Goal: Transaction & Acquisition: Purchase product/service

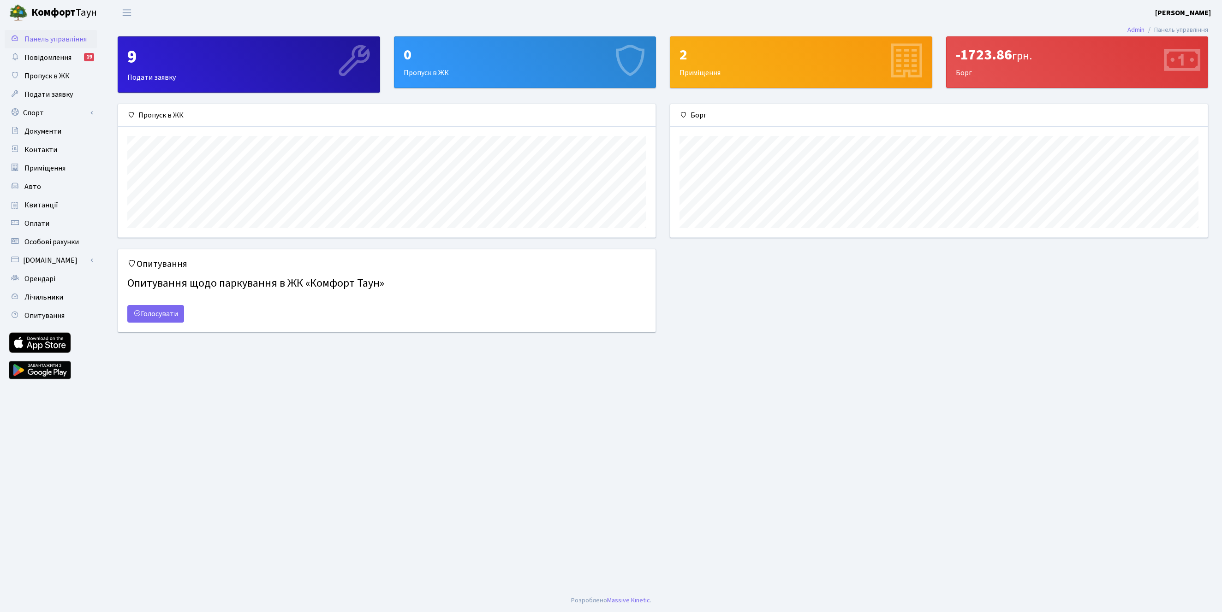
scroll to position [133, 537]
click at [43, 207] on span "Квитанції" at bounding box center [41, 205] width 34 height 10
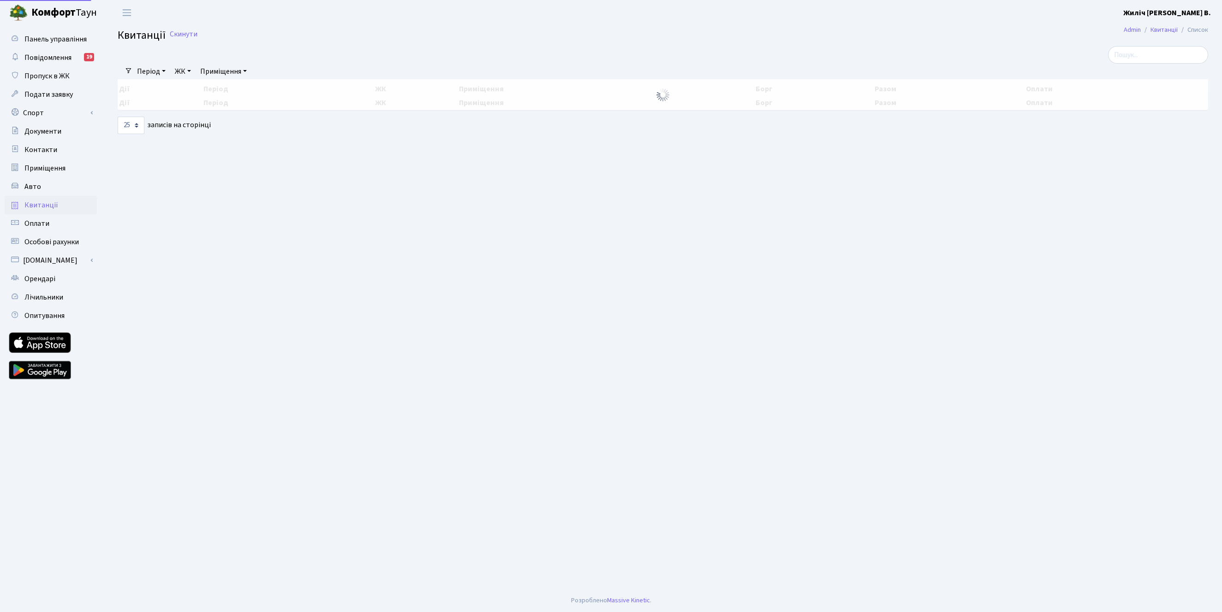
select select "25"
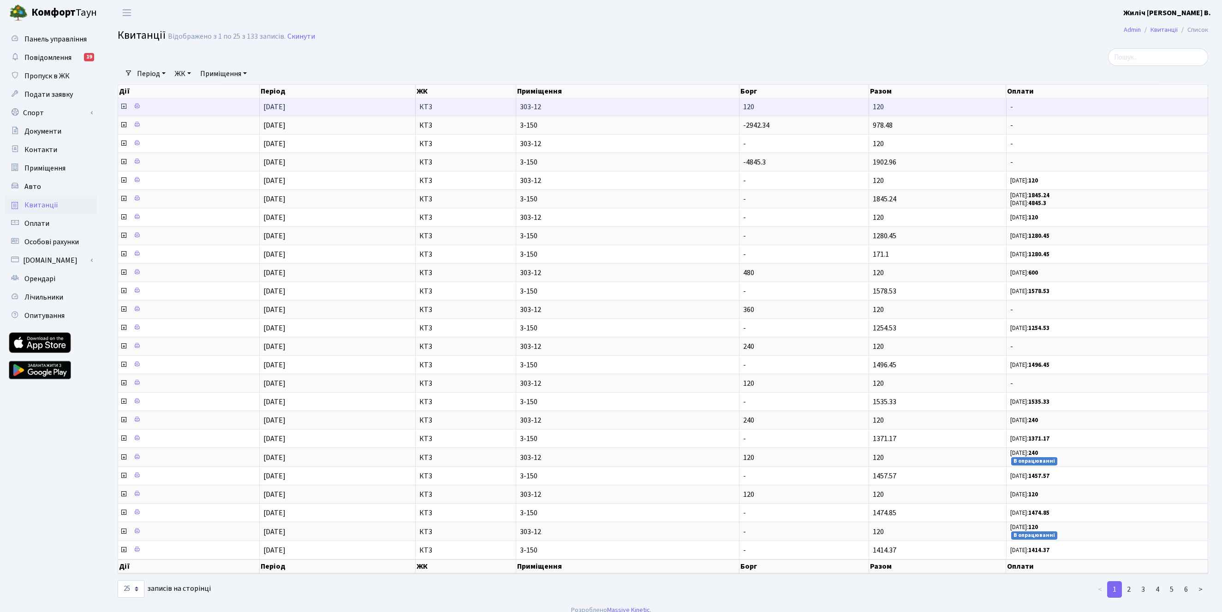
click at [123, 105] on icon at bounding box center [123, 106] width 7 height 7
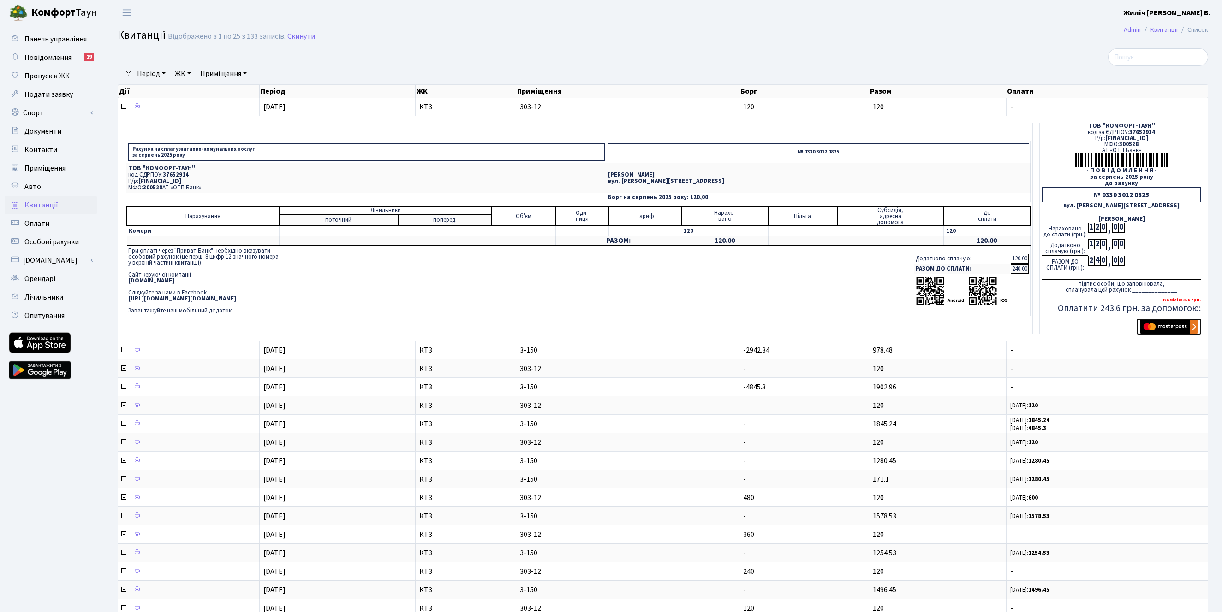
click at [1161, 324] on img "submit" at bounding box center [1169, 327] width 58 height 14
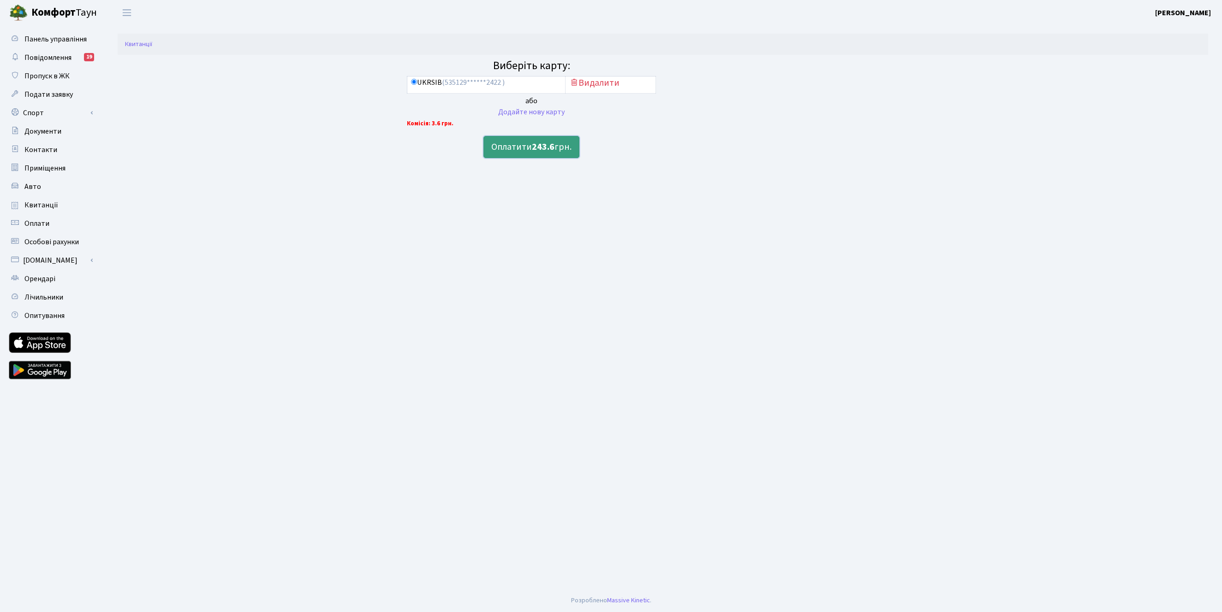
click at [544, 148] on b "243.6" at bounding box center [543, 147] width 23 height 13
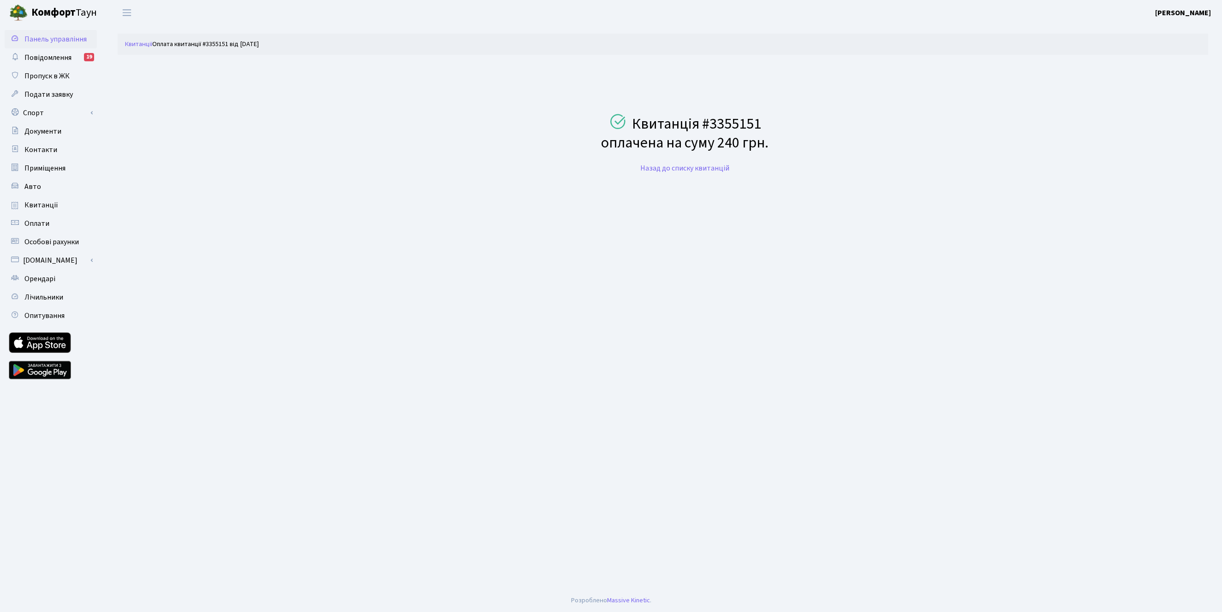
click at [50, 42] on span "Панель управління" at bounding box center [55, 39] width 62 height 10
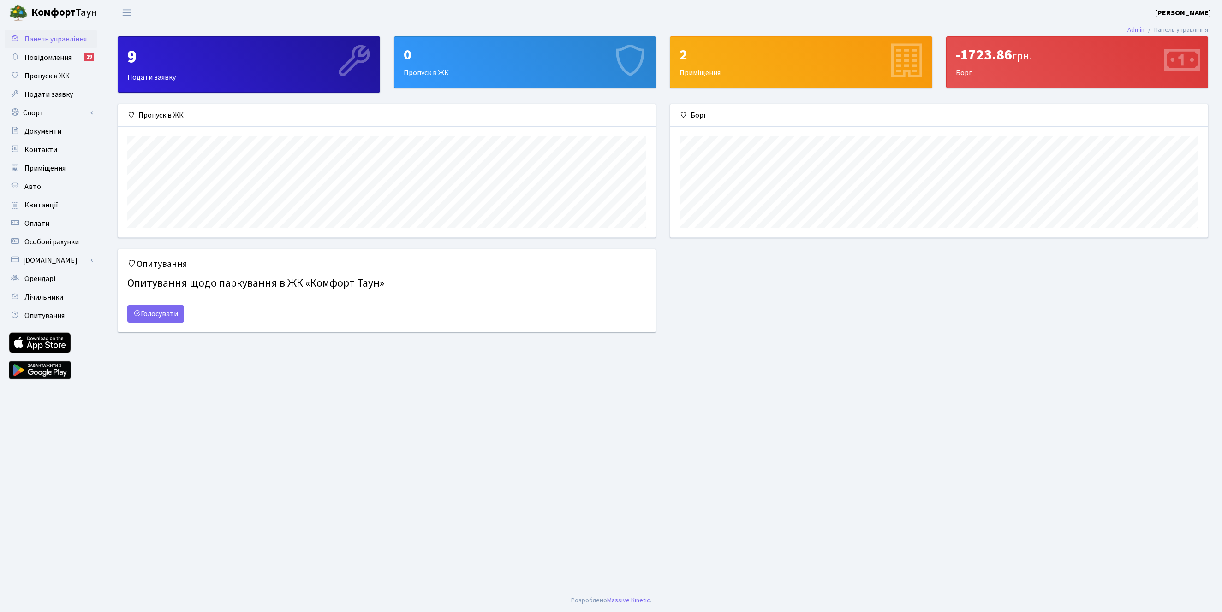
scroll to position [133, 537]
click at [52, 208] on span "Квитанції" at bounding box center [41, 205] width 34 height 10
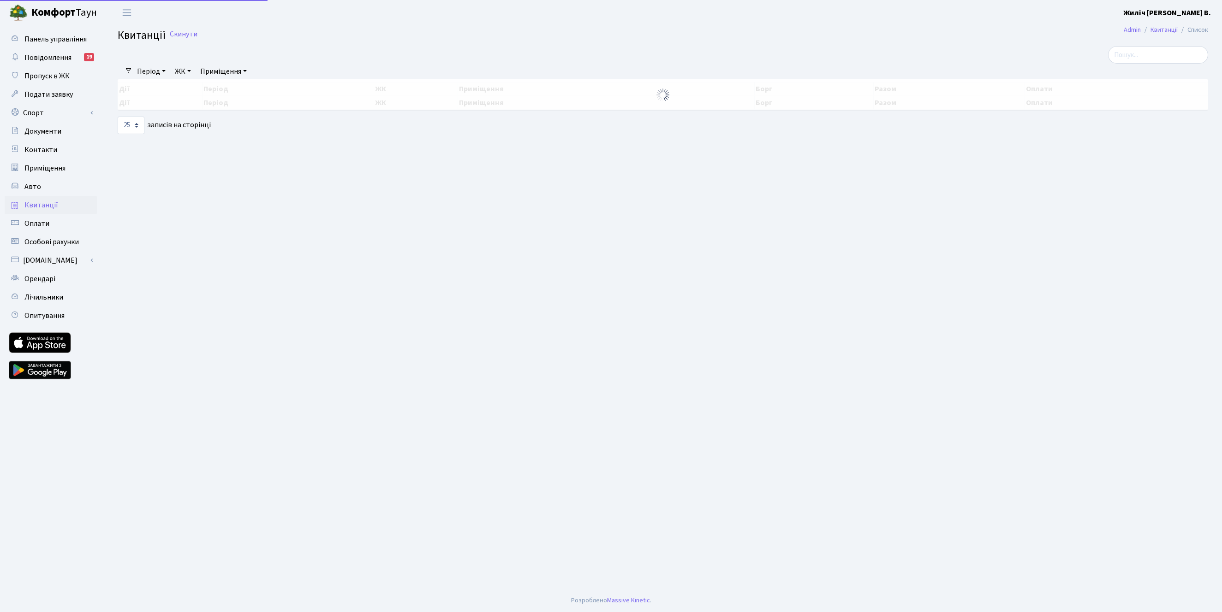
select select "25"
